Goal: Task Accomplishment & Management: Complete application form

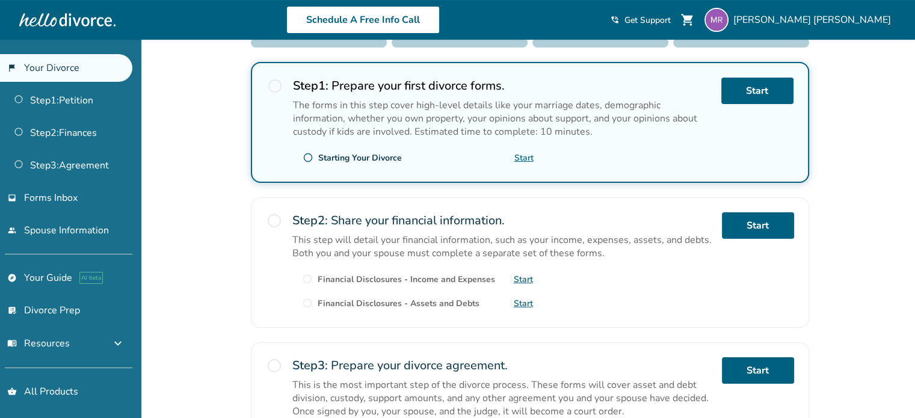
scroll to position [156, 0]
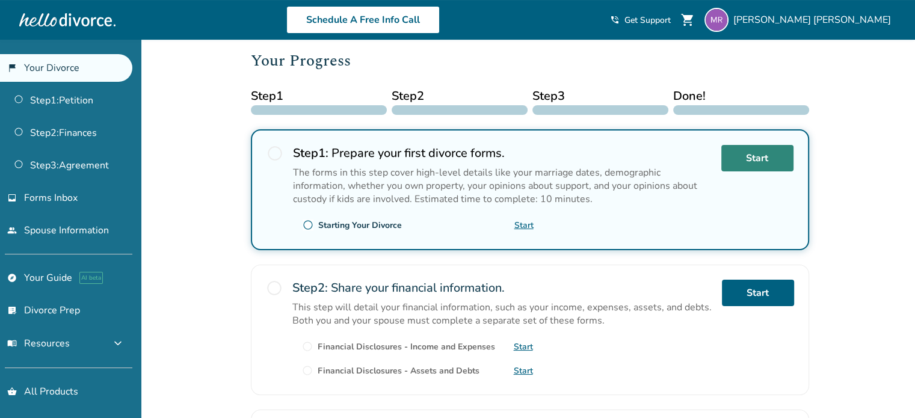
click at [743, 155] on link "Start" at bounding box center [757, 158] width 72 height 26
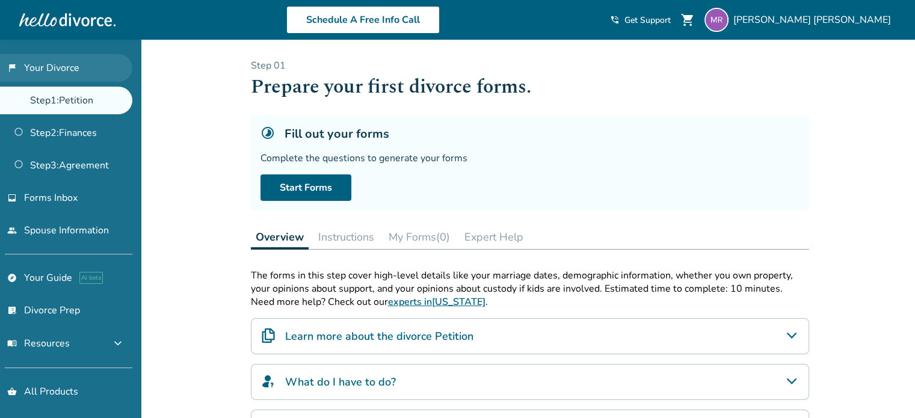
click at [72, 70] on link "flag_2 Your Divorce" at bounding box center [66, 68] width 132 height 28
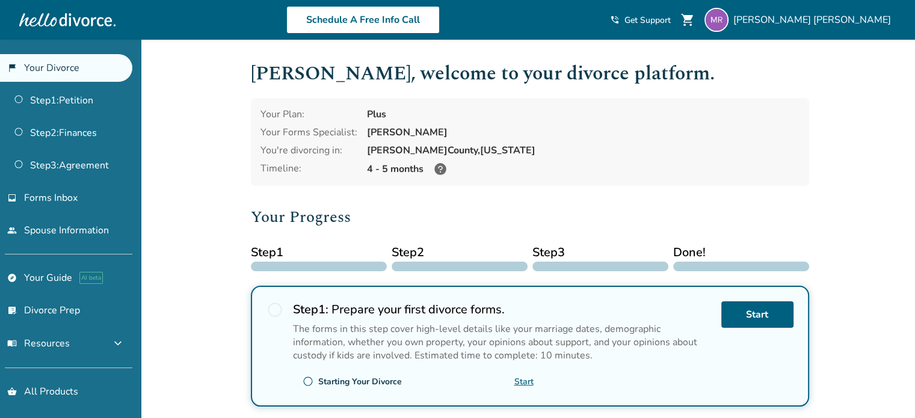
click at [72, 70] on link "flag_2 Your Divorce" at bounding box center [66, 68] width 132 height 28
click at [76, 229] on link "people Spouse Information" at bounding box center [66, 231] width 132 height 28
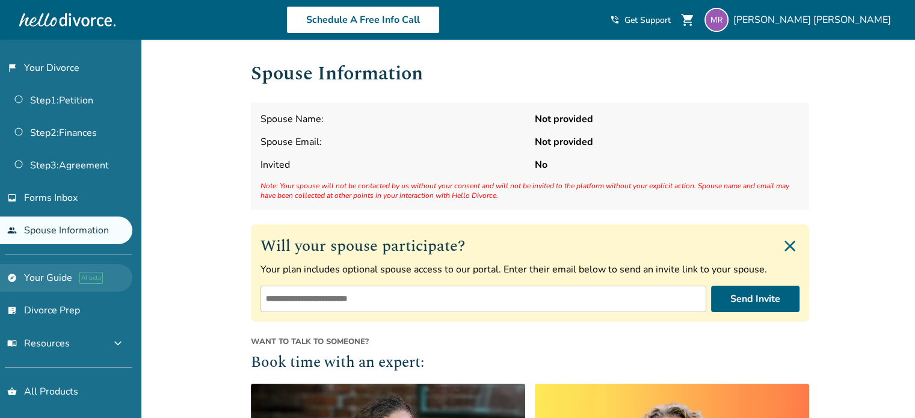
click at [55, 276] on link "explore Your Guide AI beta" at bounding box center [66, 278] width 132 height 28
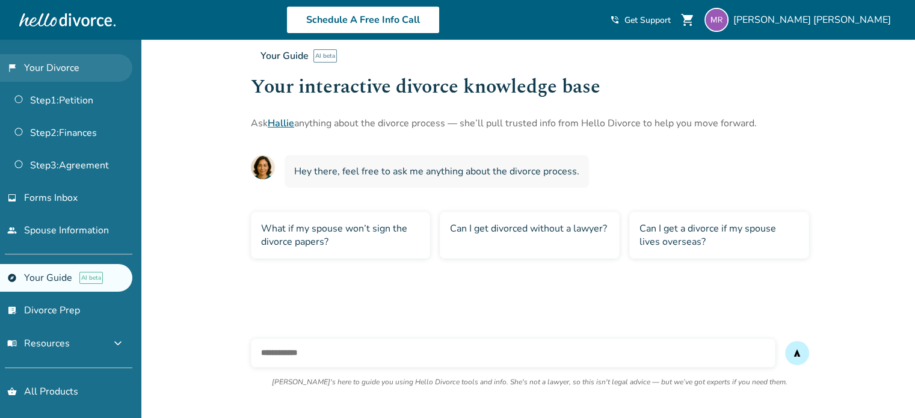
click at [54, 69] on link "flag_2 Your Divorce" at bounding box center [66, 68] width 132 height 28
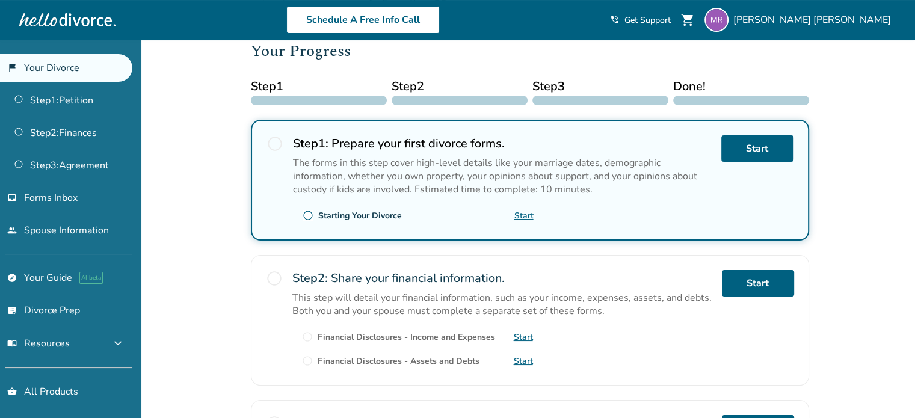
scroll to position [136, 0]
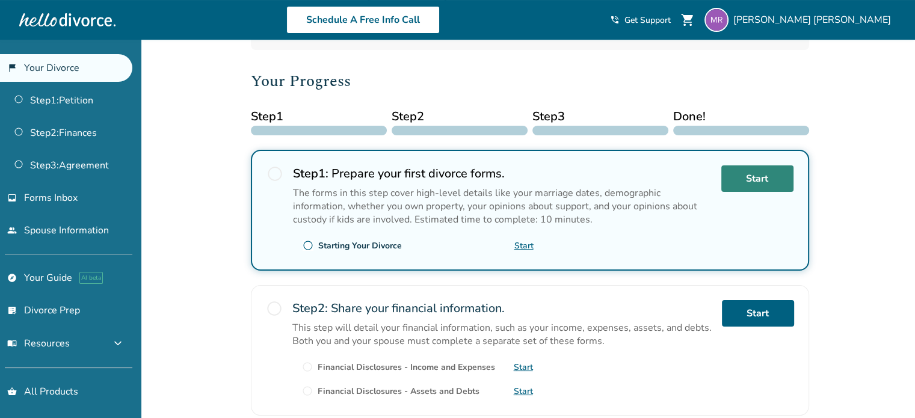
click at [740, 174] on link "Start" at bounding box center [757, 178] width 72 height 26
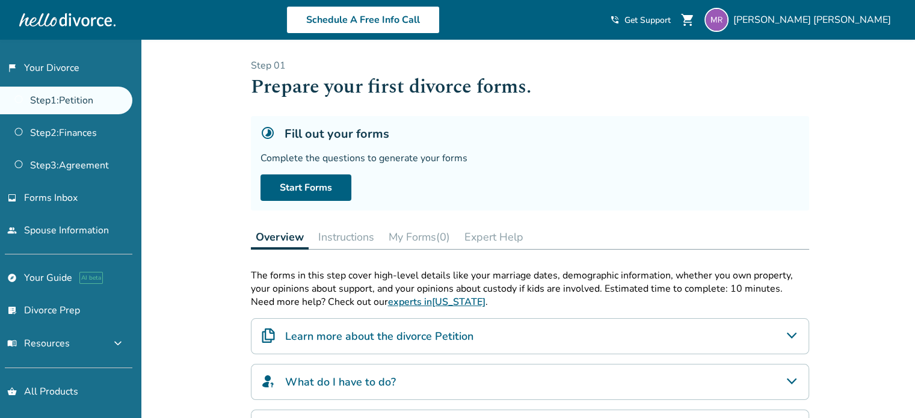
click at [346, 238] on button "Instructions" at bounding box center [346, 237] width 66 height 24
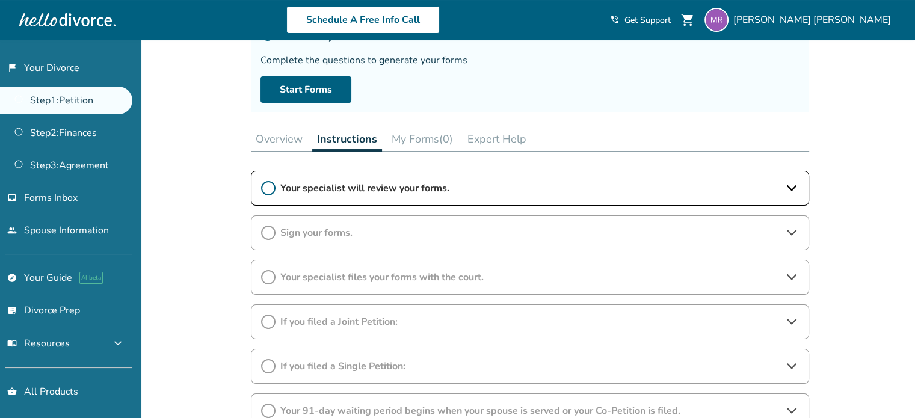
scroll to position [99, 0]
click at [787, 189] on icon at bounding box center [791, 187] width 14 height 14
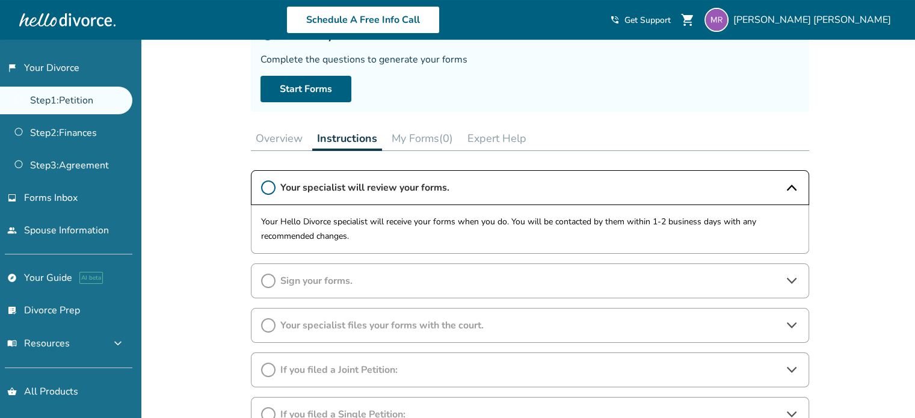
click at [837, 217] on div "Added to cart Step 0 1 Prepare your first divorce forms. Fill out your forms Co…" at bounding box center [457, 260] width 915 height 639
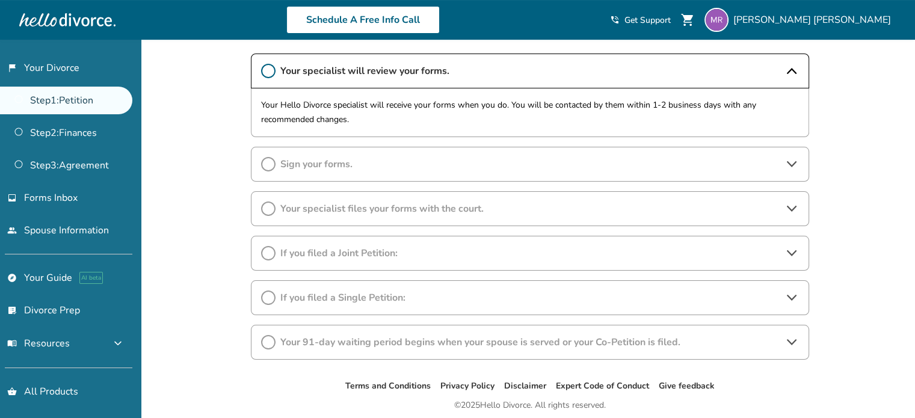
scroll to position [236, 0]
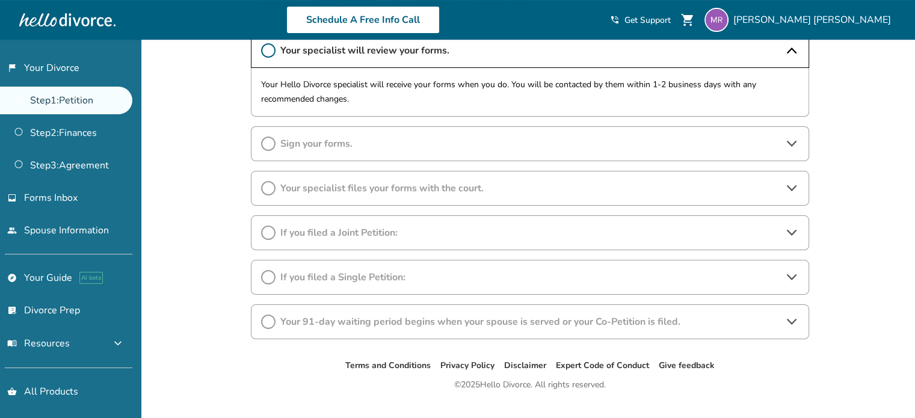
click at [794, 231] on icon at bounding box center [791, 233] width 10 height 6
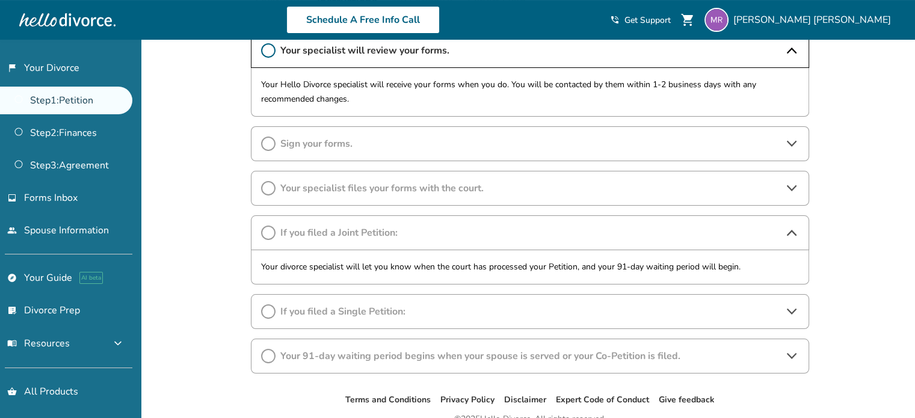
click at [794, 231] on icon at bounding box center [792, 233] width 10 height 6
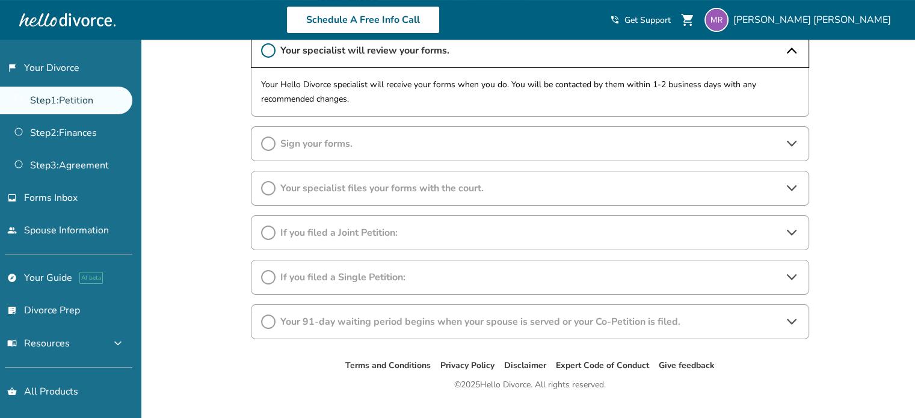
click at [268, 230] on icon at bounding box center [268, 233] width 14 height 14
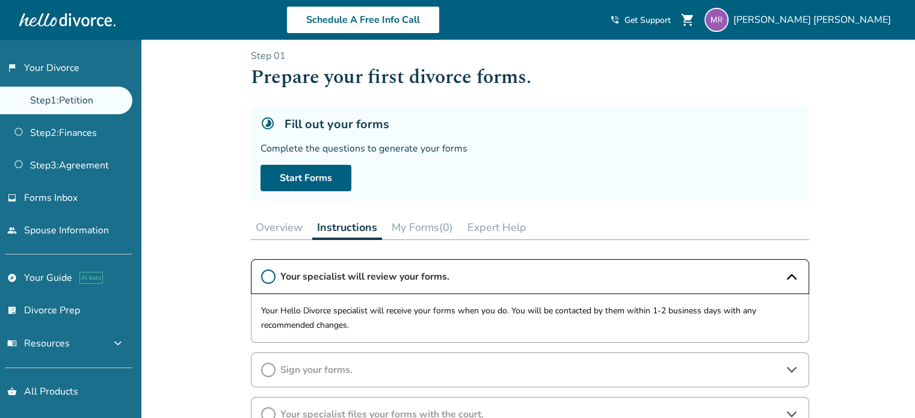
scroll to position [11, 0]
click at [281, 228] on button "Overview" at bounding box center [279, 226] width 57 height 24
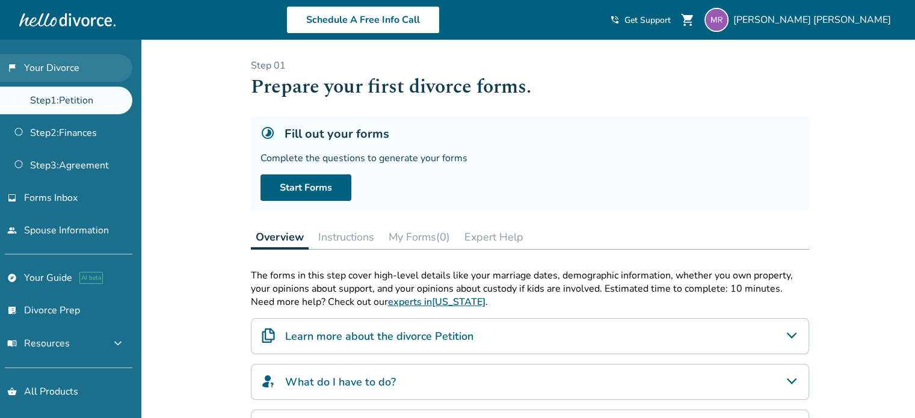
click at [63, 66] on link "flag_2 Your Divorce" at bounding box center [66, 68] width 132 height 28
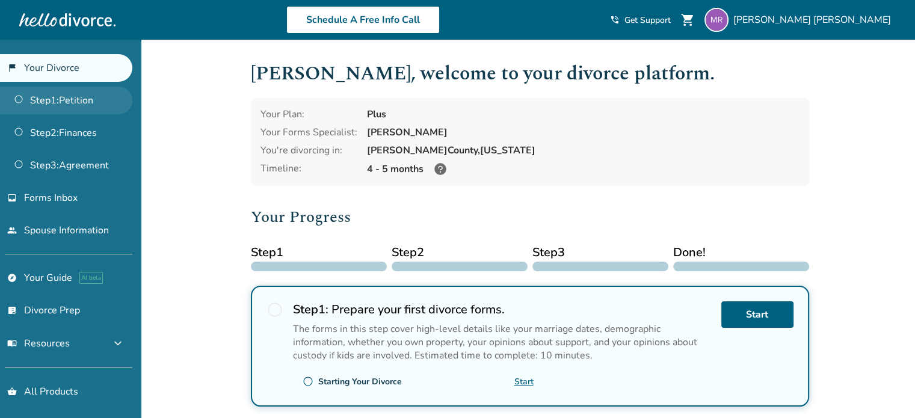
click at [84, 107] on link "Step 1 : Petition" at bounding box center [66, 101] width 132 height 28
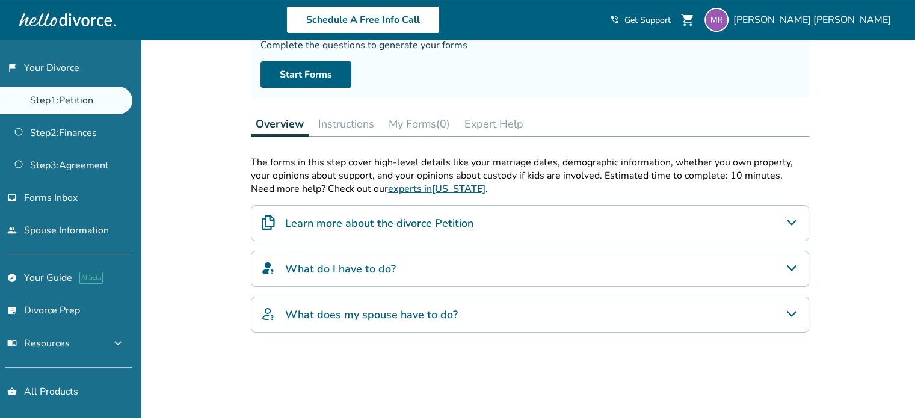
scroll to position [52, 0]
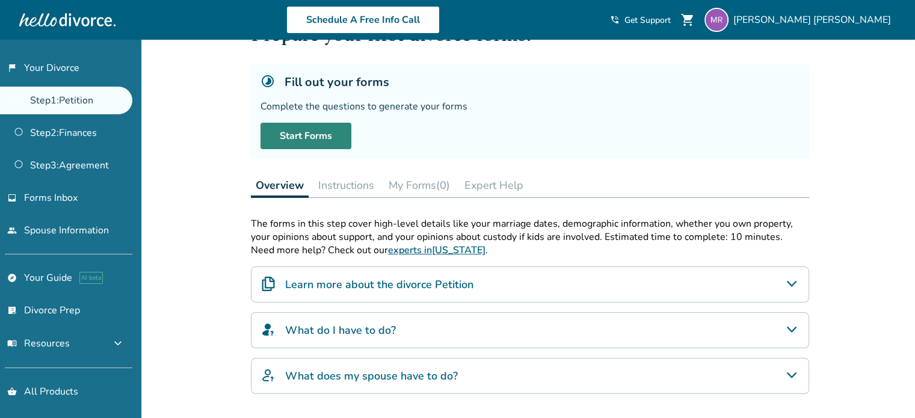
click at [299, 145] on link "Start Forms" at bounding box center [305, 136] width 91 height 26
